Goal: Use online tool/utility

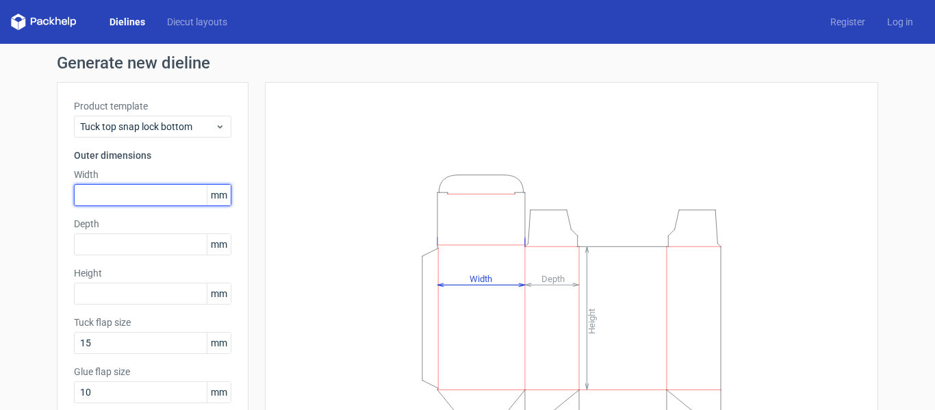
click at [103, 196] on input "text" at bounding box center [152, 195] width 157 height 22
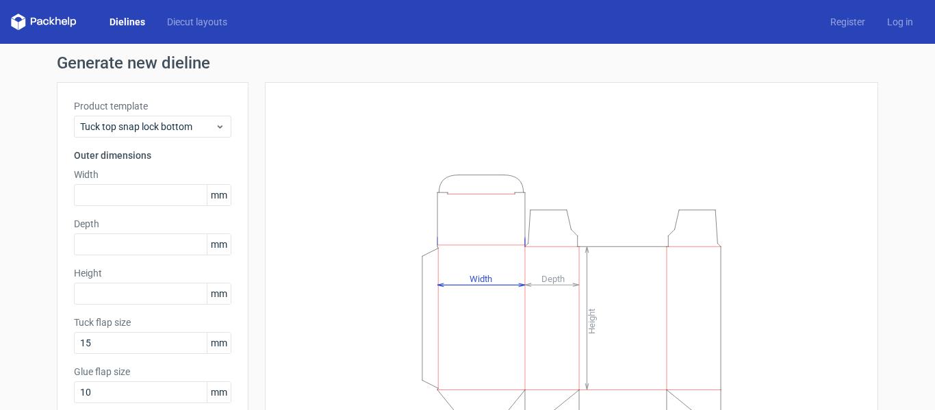
click at [388, 170] on icon "Height Depth Width" at bounding box center [571, 304] width 411 height 274
click at [218, 194] on span "mm" at bounding box center [219, 195] width 24 height 21
click at [220, 196] on span "mm" at bounding box center [219, 195] width 24 height 21
drag, startPoint x: 220, startPoint y: 196, endPoint x: 203, endPoint y: 196, distance: 17.1
click at [207, 196] on span "mm" at bounding box center [219, 195] width 24 height 21
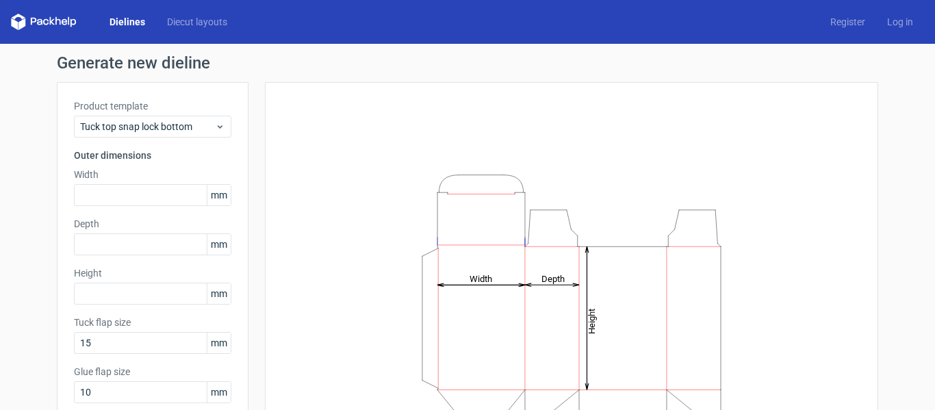
click at [388, 189] on icon "Height Depth Width" at bounding box center [571, 304] width 411 height 274
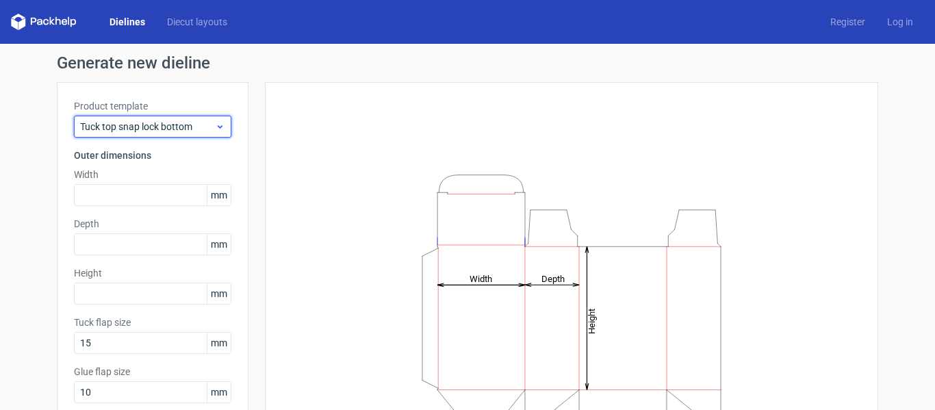
click at [205, 120] on span "Tuck top snap lock bottom" at bounding box center [147, 127] width 135 height 14
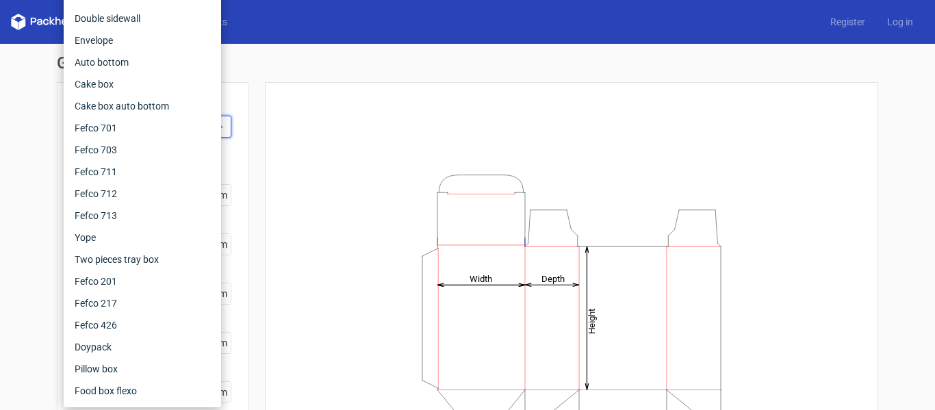
scroll to position [126, 0]
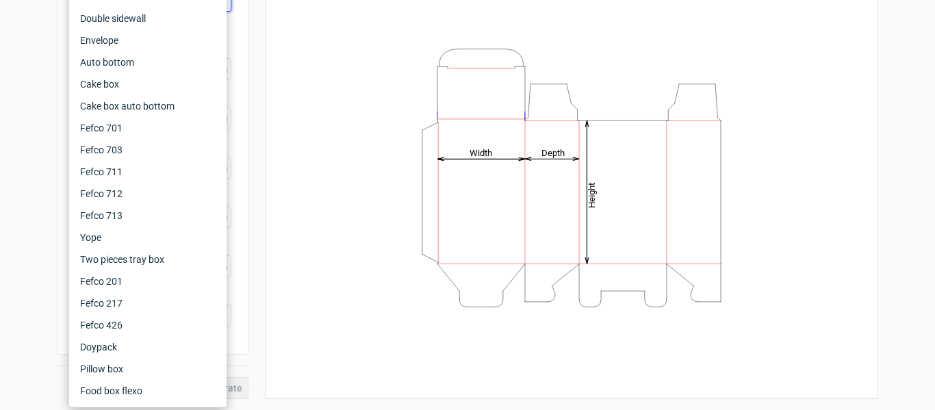
click at [282, 132] on div "Height Depth Width" at bounding box center [571, 177] width 579 height 409
